Goal: Task Accomplishment & Management: Manage account settings

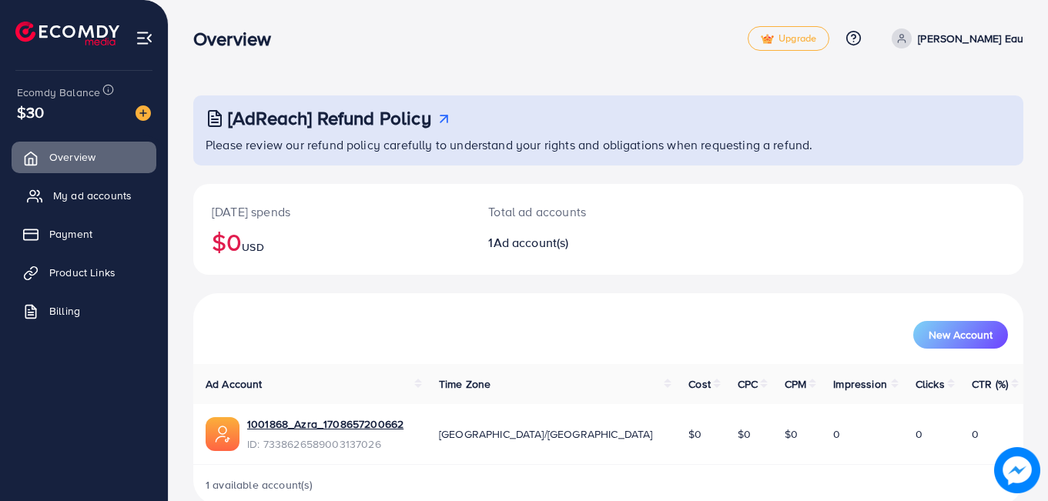
click at [79, 187] on link "My ad accounts" at bounding box center [84, 195] width 145 height 31
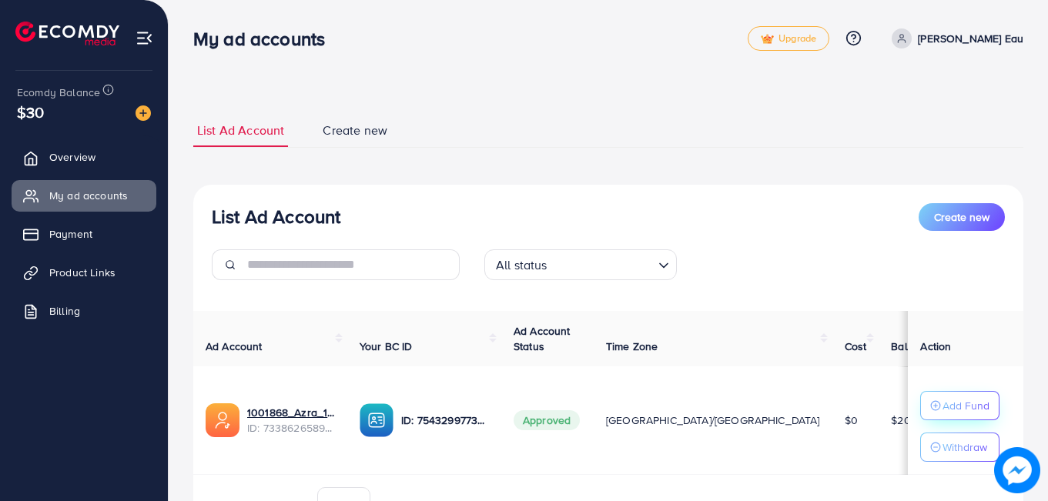
click at [942, 409] on p "Add Fund" at bounding box center [965, 406] width 47 height 18
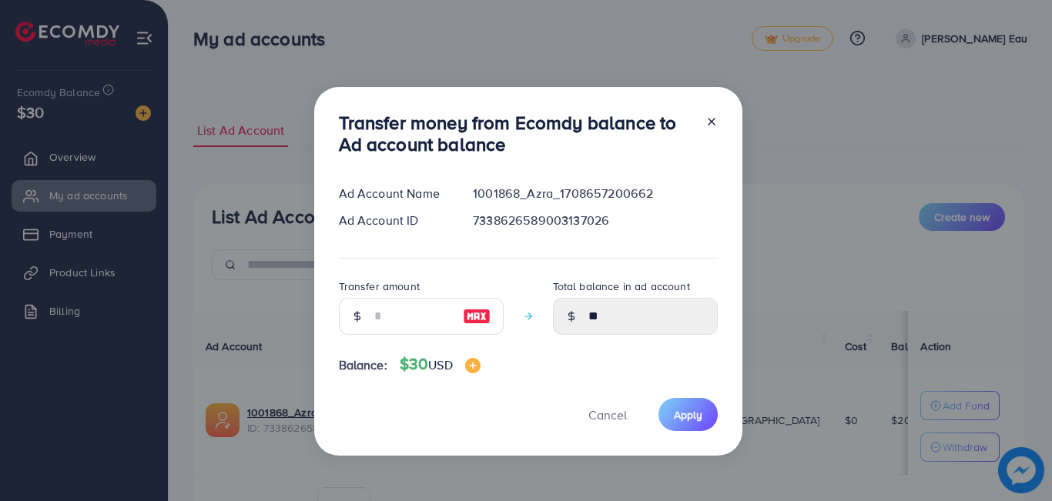
click at [711, 122] on icon at bounding box center [711, 121] width 12 height 12
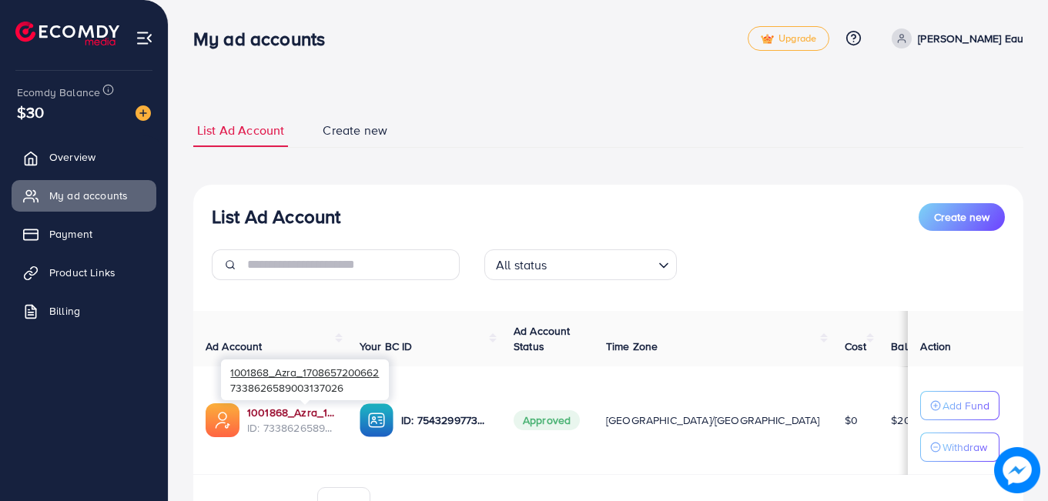
click at [296, 410] on link "1001868_Azra_1708657200662" at bounding box center [291, 412] width 88 height 15
click at [80, 283] on link "Product Links" at bounding box center [84, 272] width 145 height 31
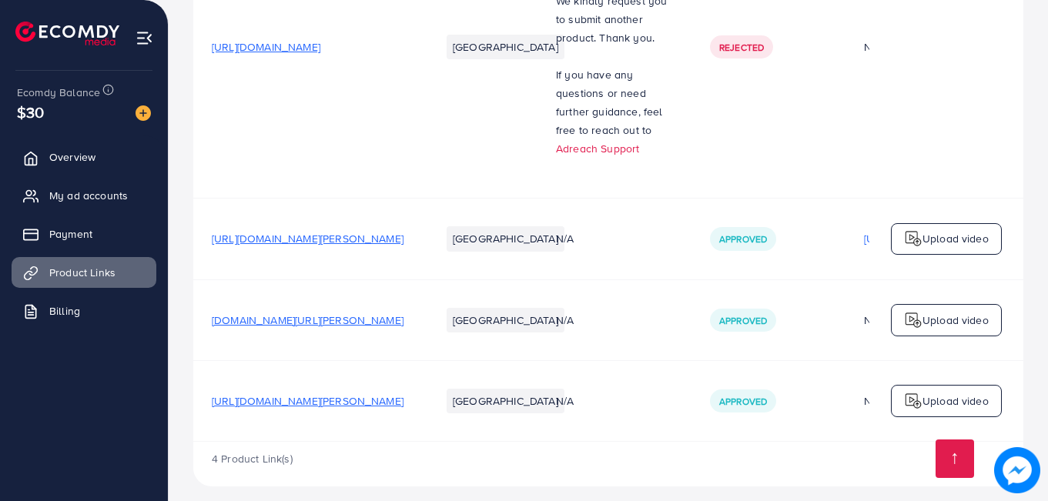
scroll to position [330, 0]
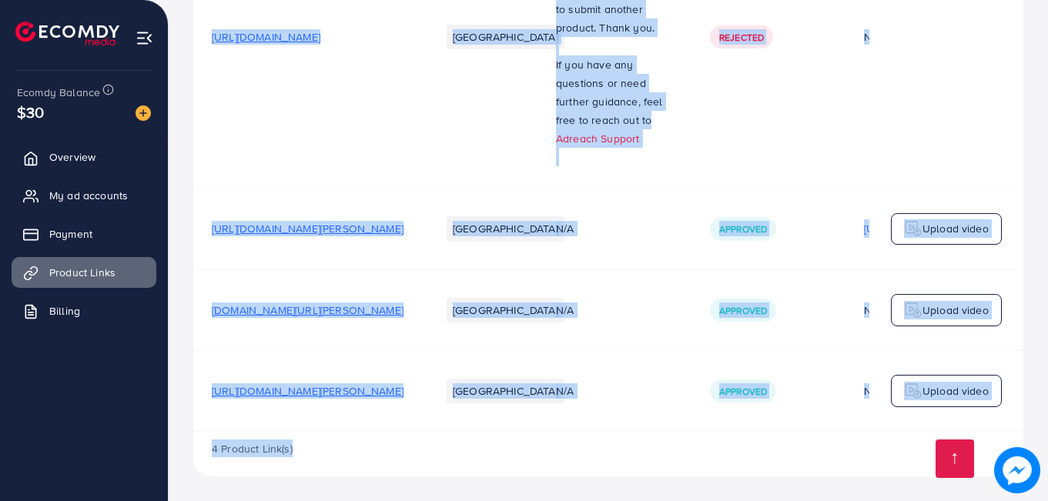
drag, startPoint x: 609, startPoint y: 431, endPoint x: 665, endPoint y: 432, distance: 56.2
click at [665, 432] on div "Product URLs Target markets Reason rejected Status Product video Status video A…" at bounding box center [608, 161] width 830 height 631
click at [677, 440] on div "4 Product Link(s)" at bounding box center [608, 454] width 830 height 45
drag, startPoint x: 694, startPoint y: 427, endPoint x: 731, endPoint y: 429, distance: 37.8
click at [731, 429] on div "Product URLs Target markets Reason rejected Status Product video Status video A…" at bounding box center [608, 139] width 830 height 586
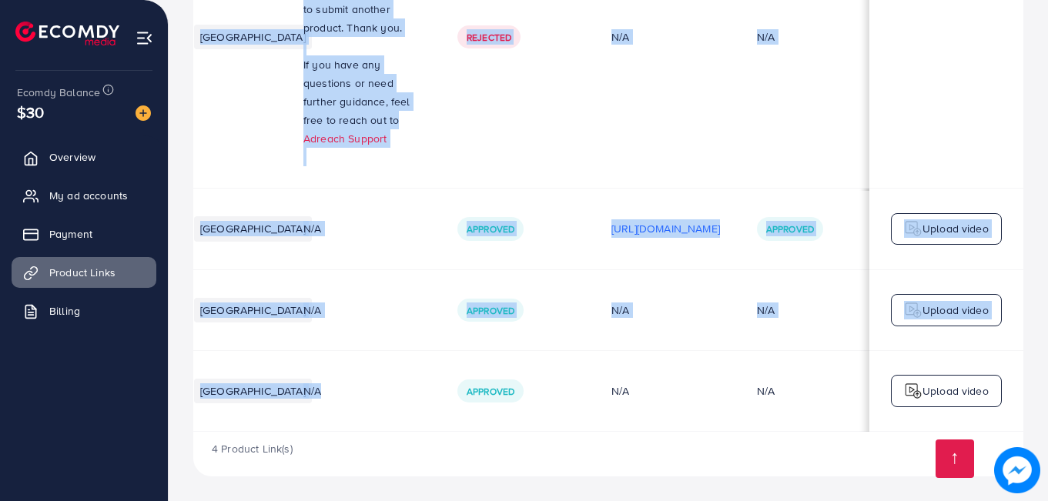
scroll to position [0, 253]
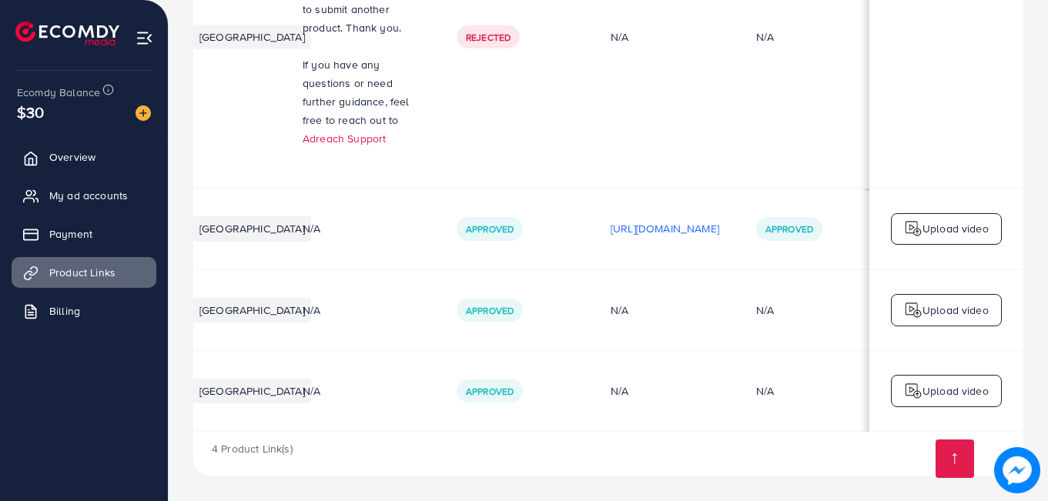
click at [817, 456] on div "4 Product Link(s)" at bounding box center [608, 454] width 830 height 45
click at [88, 163] on span "Overview" at bounding box center [76, 156] width 46 height 15
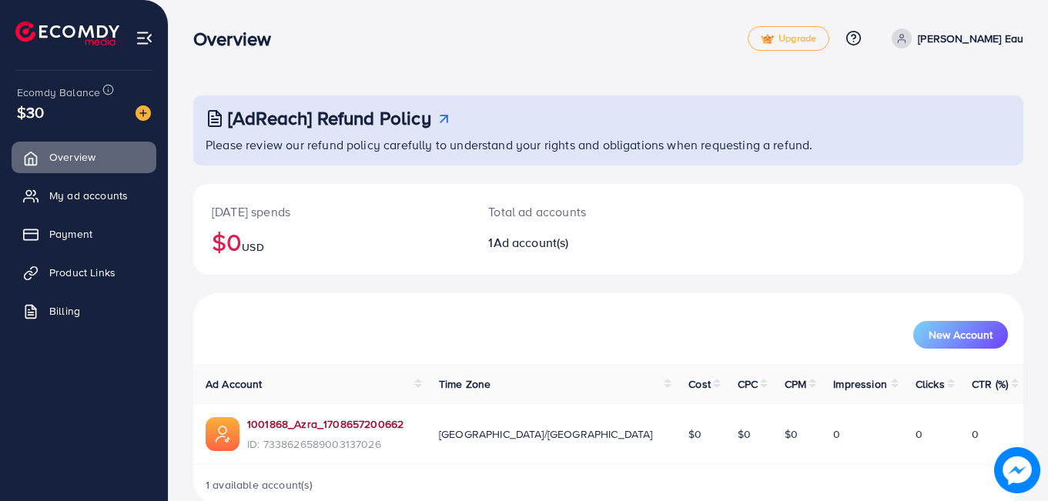
click at [337, 417] on link "1001868_Azra_1708657200662" at bounding box center [325, 424] width 156 height 15
